Goal: Find contact information: Find contact information

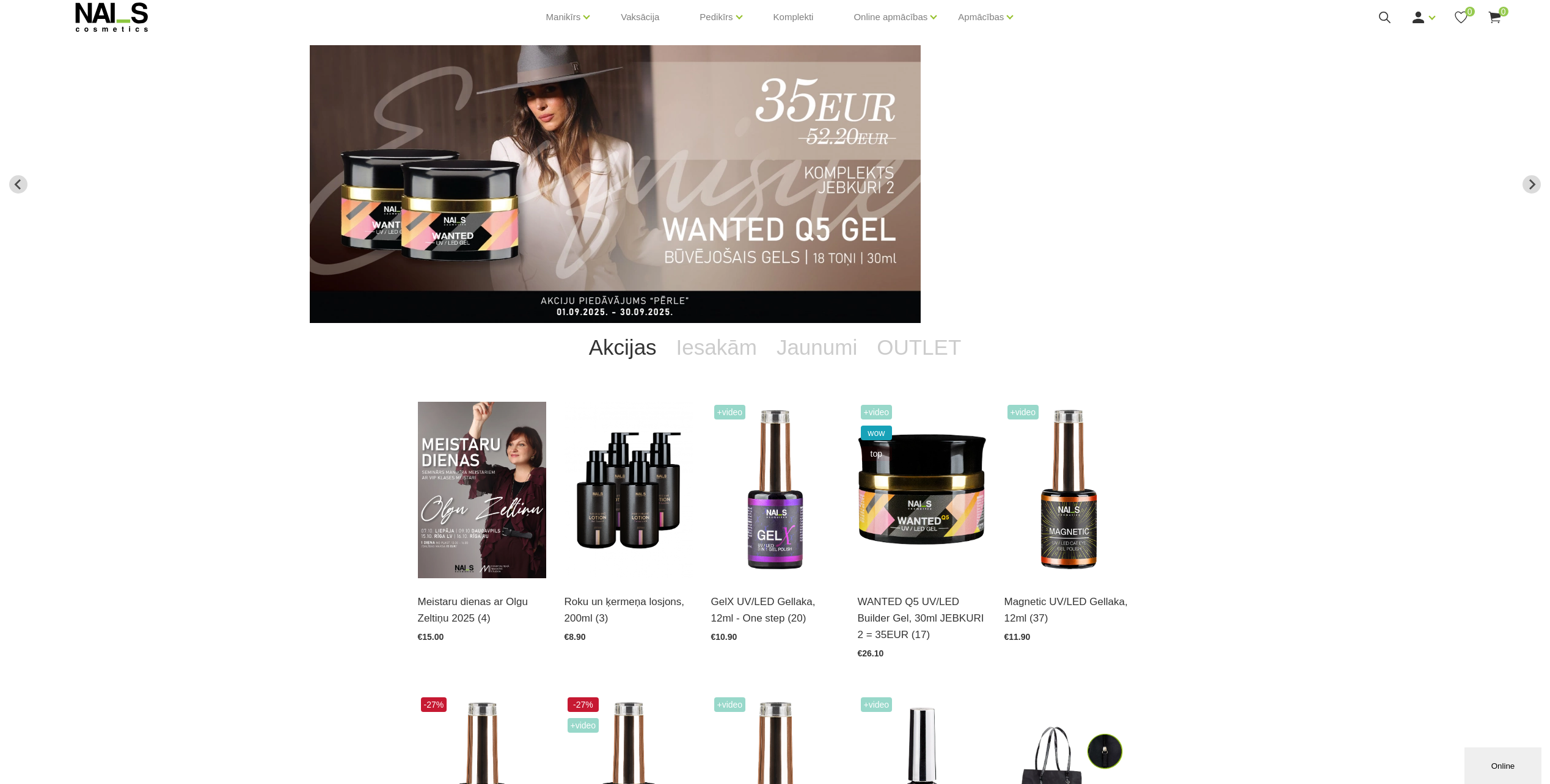
scroll to position [61, 0]
